Goal: Transaction & Acquisition: Purchase product/service

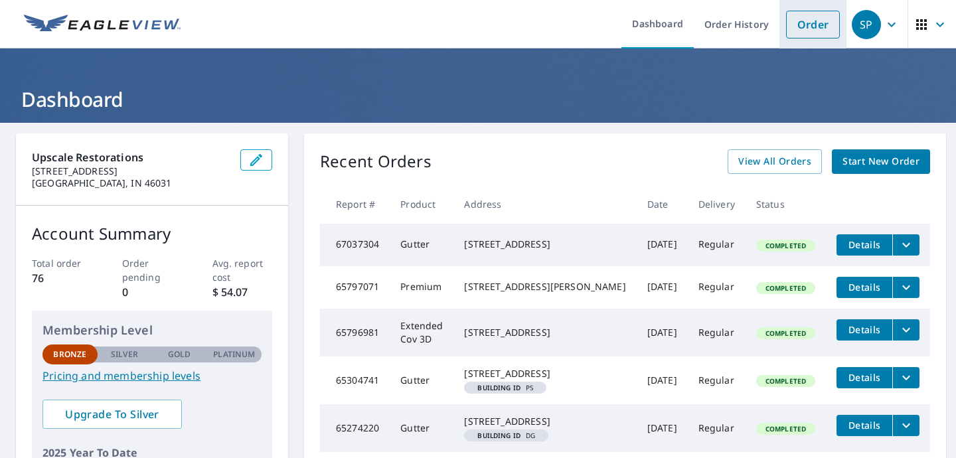
click at [802, 21] on link "Order" at bounding box center [813, 25] width 54 height 28
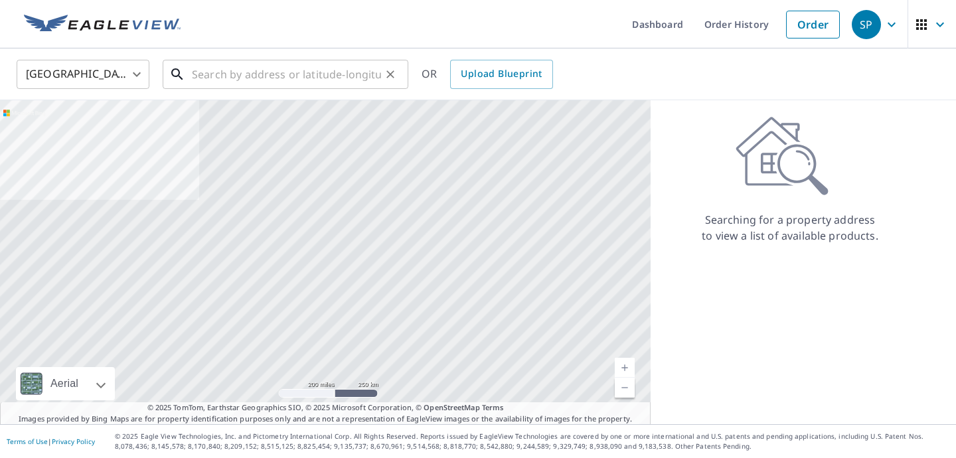
click at [225, 75] on input "text" at bounding box center [286, 74] width 189 height 37
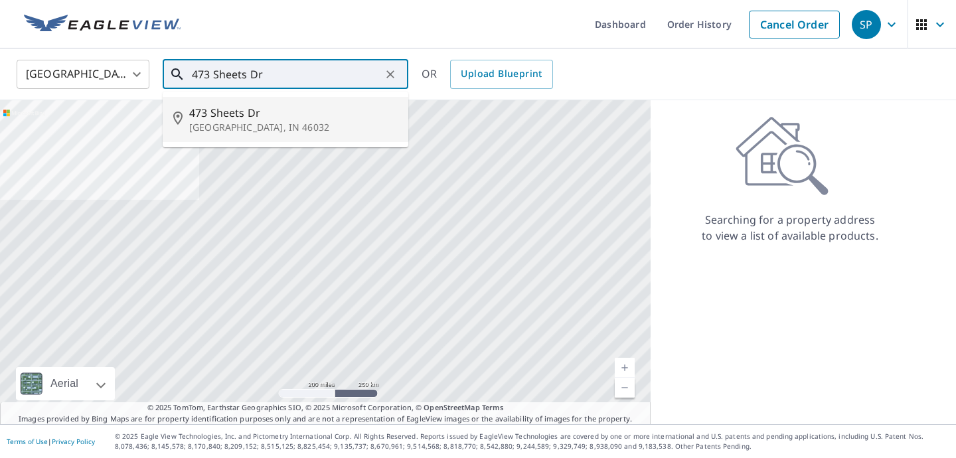
click at [232, 115] on span "473 Sheets Dr" at bounding box center [293, 113] width 209 height 16
type input "[STREET_ADDRESS][PERSON_NAME]"
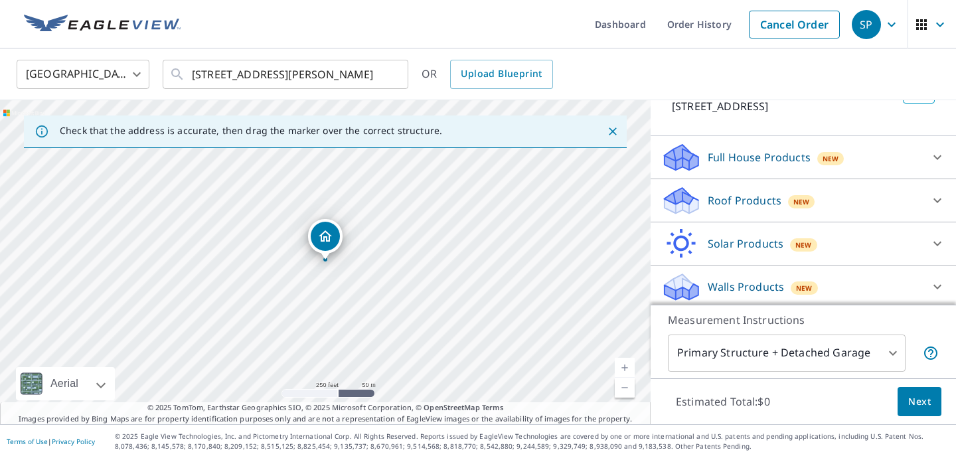
scroll to position [106, 0]
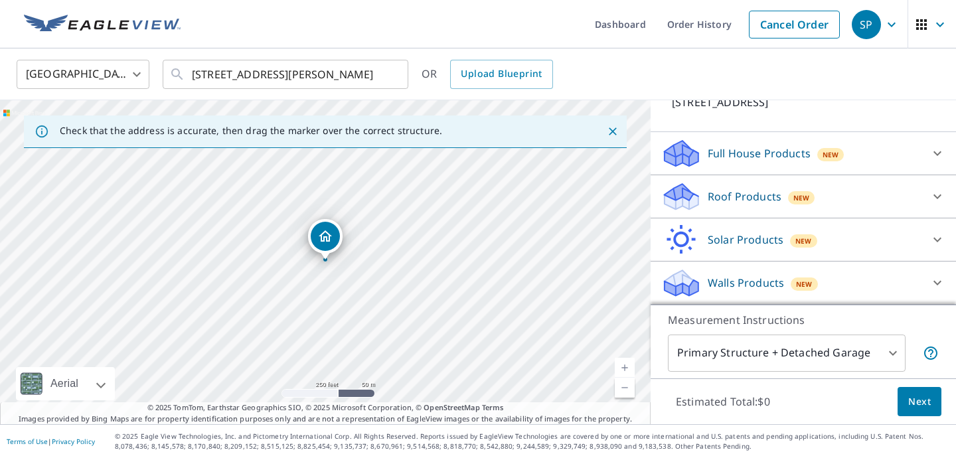
click at [925, 192] on div at bounding box center [938, 197] width 32 height 32
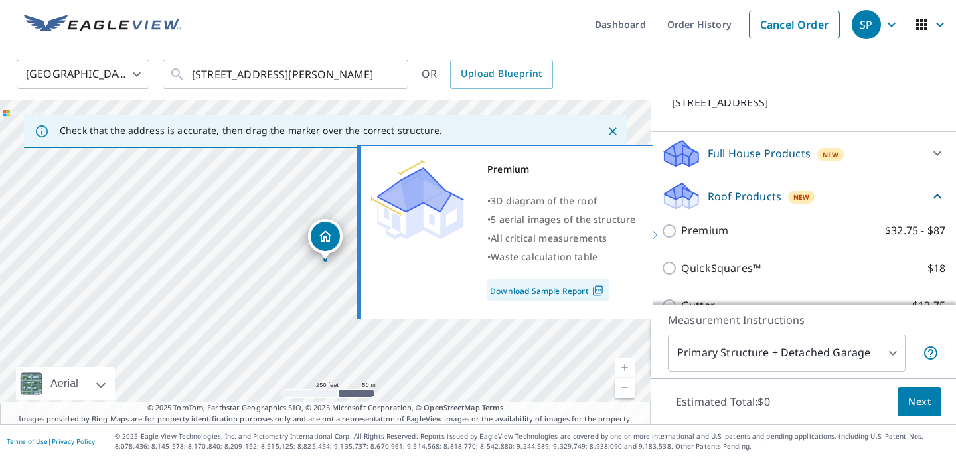
click at [670, 230] on input "Premium $32.75 - $87" at bounding box center [672, 231] width 20 height 16
checkbox input "true"
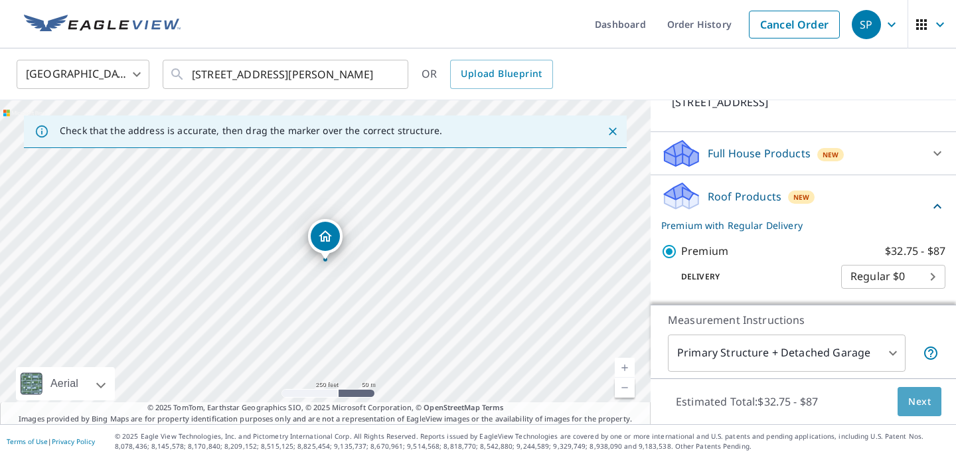
click at [925, 399] on span "Next" at bounding box center [920, 402] width 23 height 17
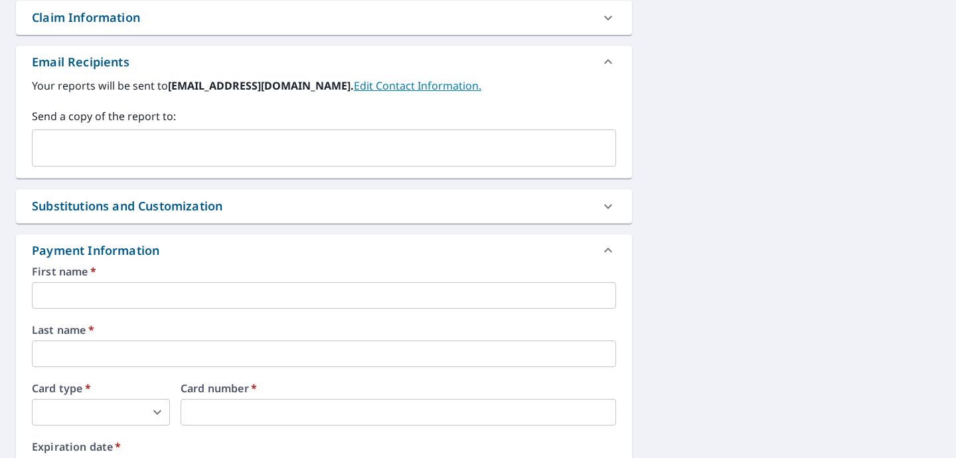
scroll to position [483, 0]
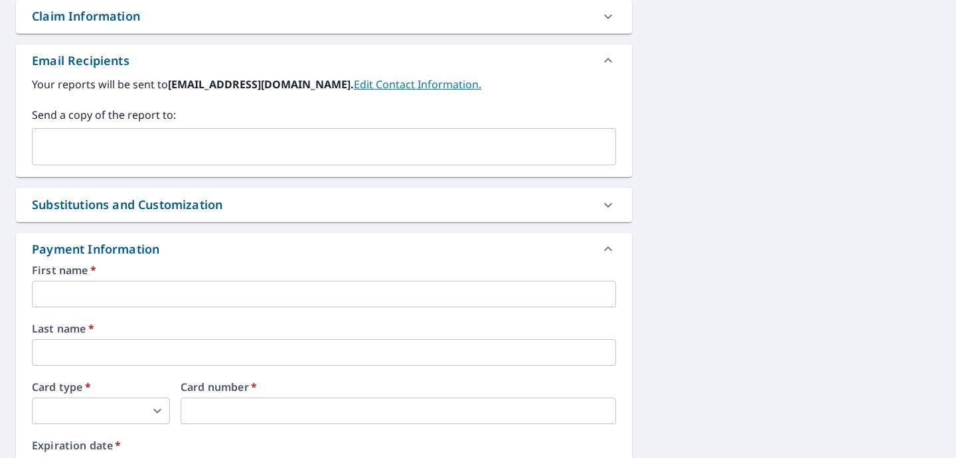
click at [258, 287] on input "text" at bounding box center [324, 294] width 584 height 27
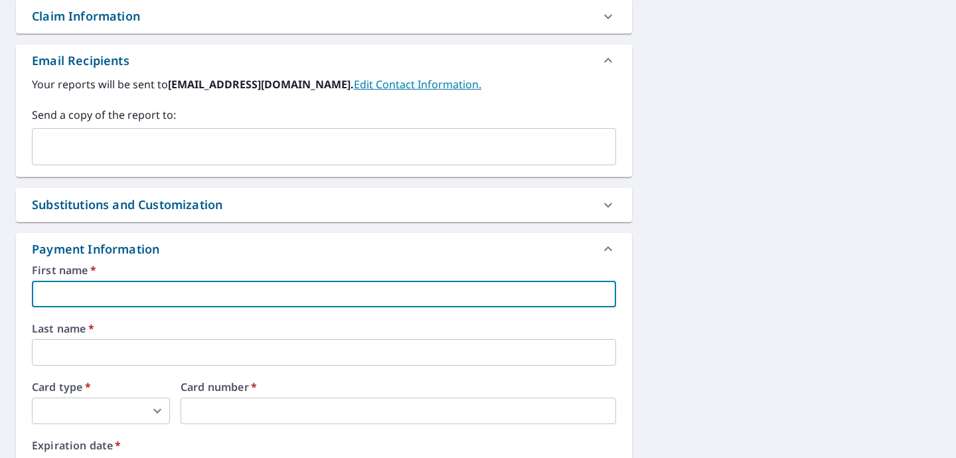
type input "[PERSON_NAME]"
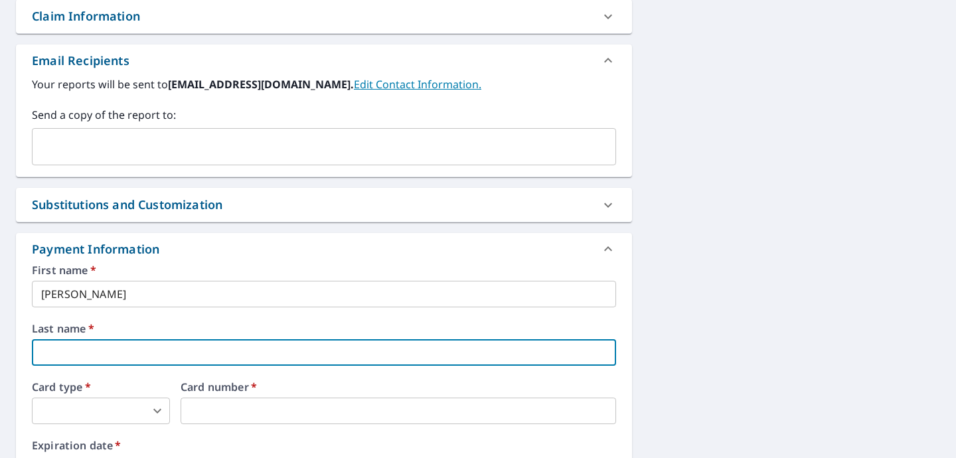
click at [118, 353] on input "text" at bounding box center [324, 352] width 584 height 27
type input "[PERSON_NAME]"
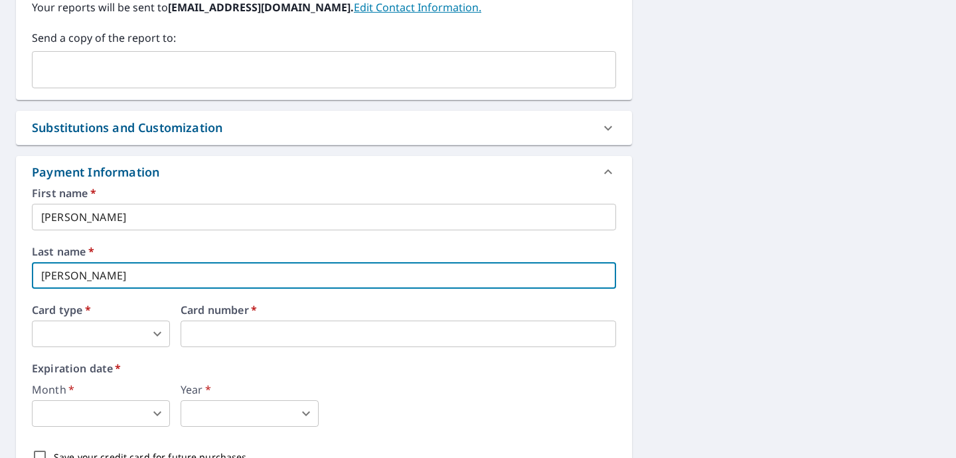
scroll to position [578, 0]
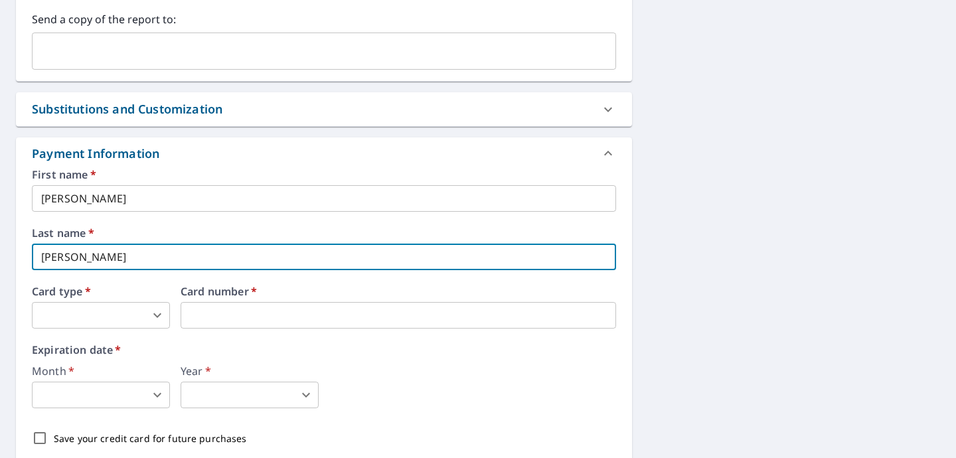
click at [160, 323] on body "SP SP Dashboard Order History Cancel Order SP Dashboard / Finalize Order Finali…" at bounding box center [478, 229] width 956 height 458
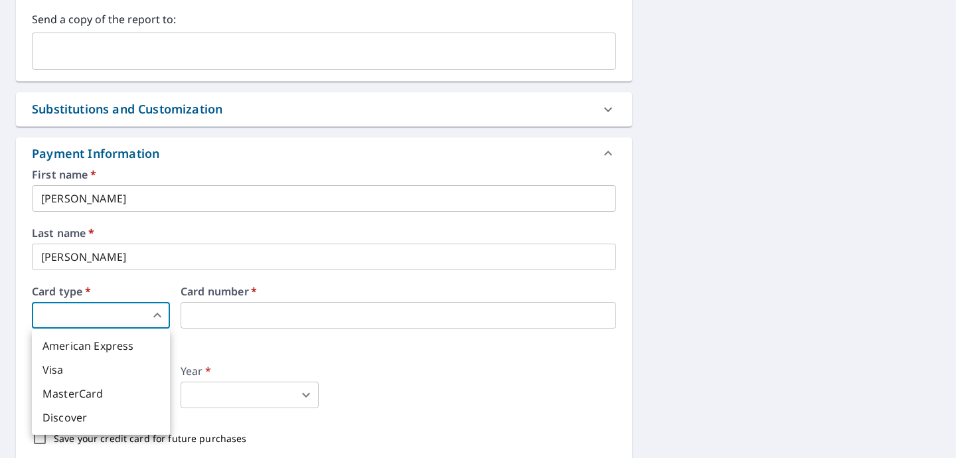
click at [107, 395] on li "MasterCard" at bounding box center [101, 394] width 138 height 24
type input "3"
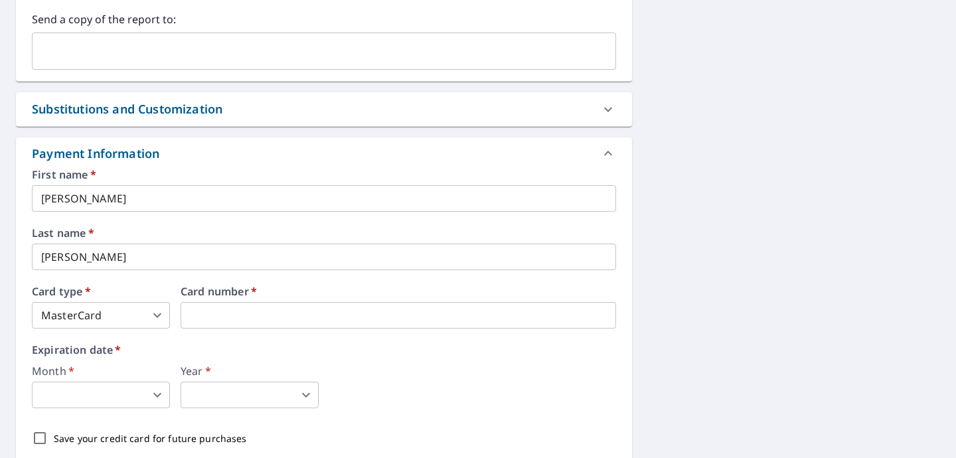
click at [136, 387] on body "SP SP Dashboard Order History Cancel Order SP Dashboard / Finalize Order Finali…" at bounding box center [478, 229] width 956 height 458
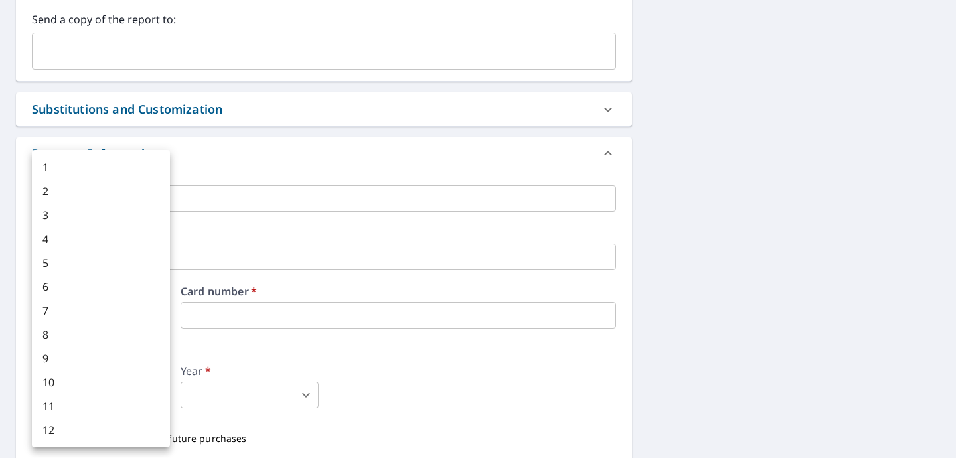
click at [116, 404] on li "11" at bounding box center [101, 407] width 138 height 24
type input "11"
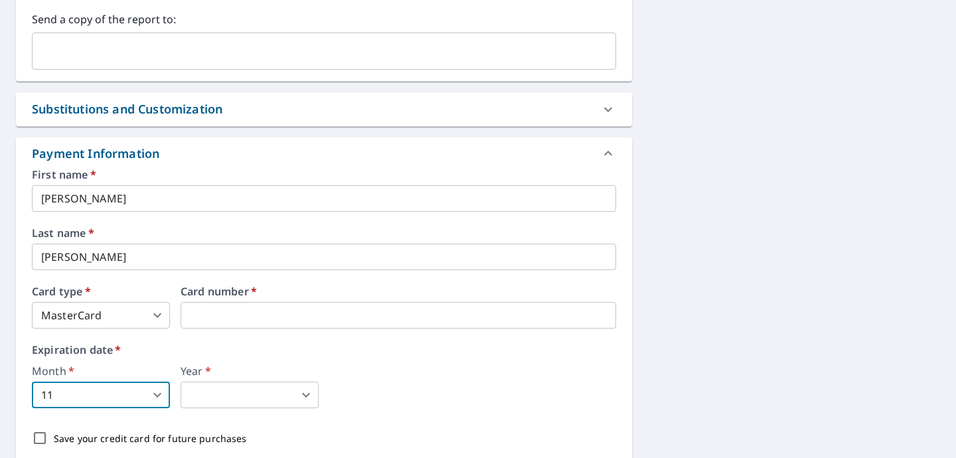
click at [213, 394] on body "SP SP Dashboard Order History Cancel Order SP Dashboard / Finalize Order Finali…" at bounding box center [478, 229] width 956 height 458
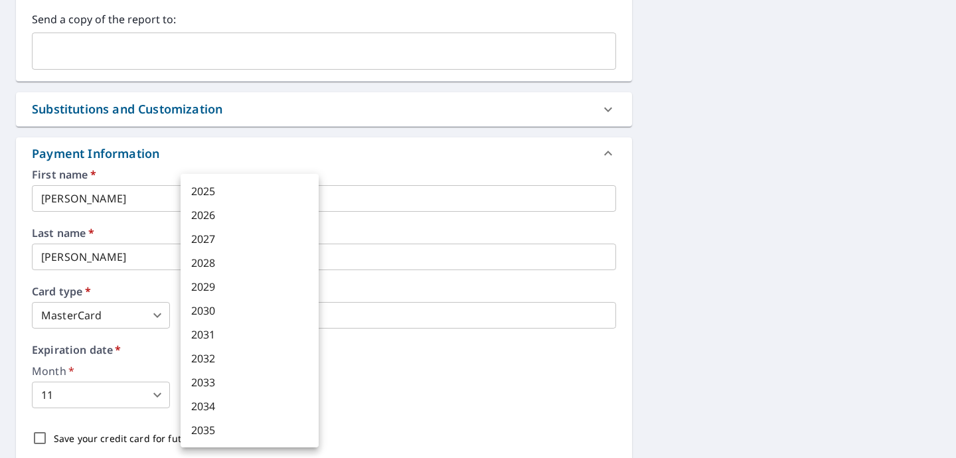
click at [241, 242] on li "2027" at bounding box center [250, 239] width 138 height 24
type input "2027"
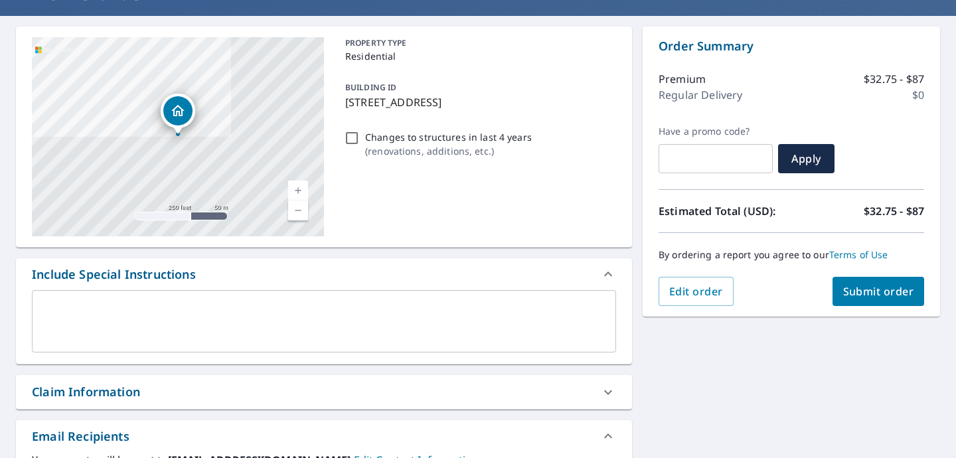
scroll to position [80, 0]
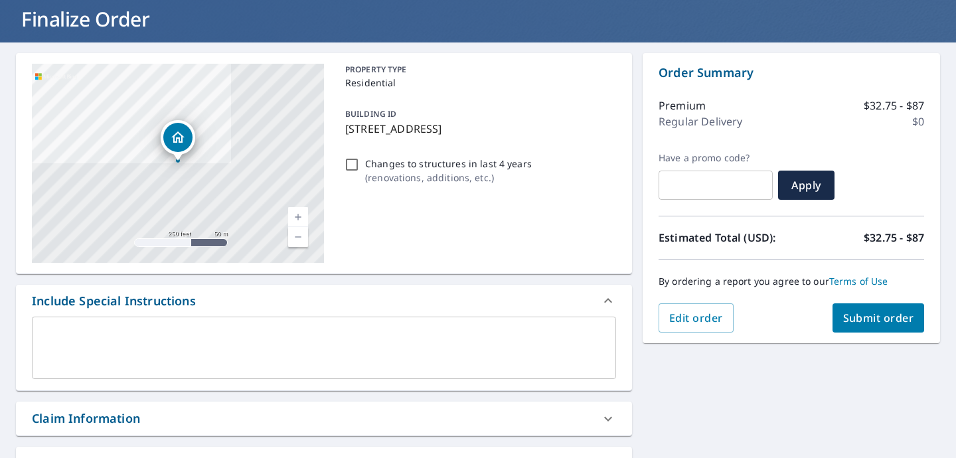
click at [869, 319] on span "Submit order" at bounding box center [878, 318] width 71 height 15
